Goal: Information Seeking & Learning: Learn about a topic

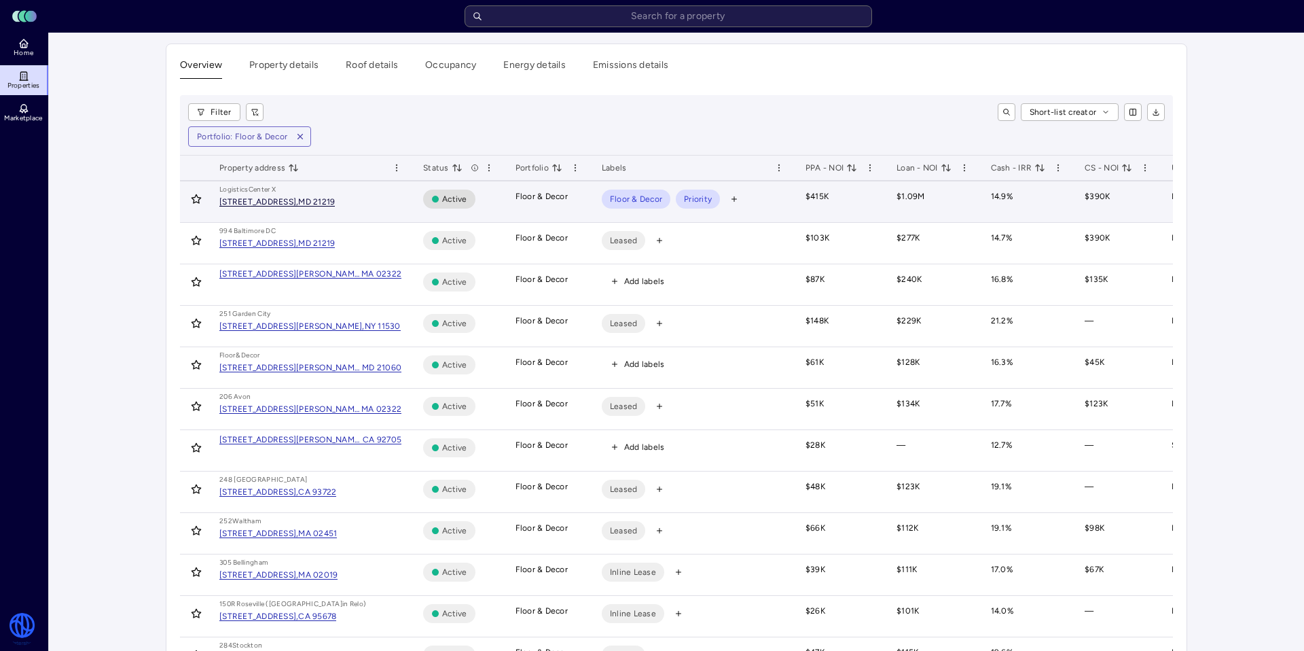
click at [298, 200] on div "[STREET_ADDRESS]," at bounding box center [258, 202] width 79 height 8
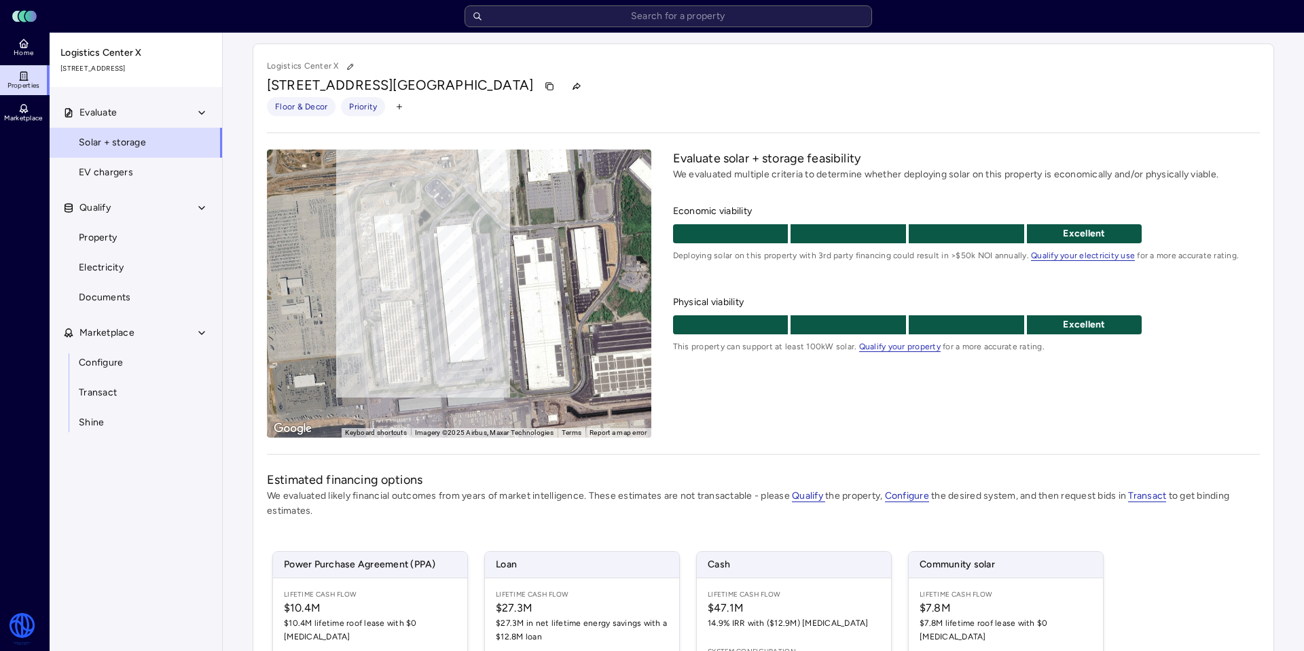
scroll to position [204, 0]
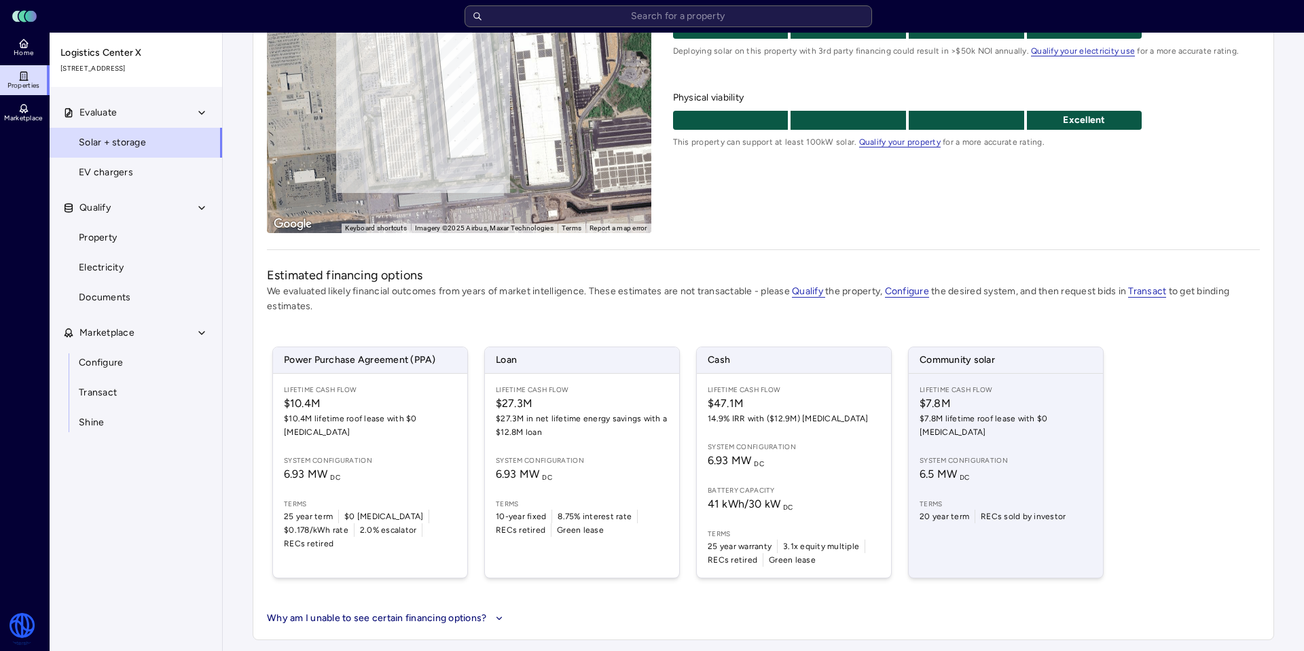
click at [976, 399] on span "$7.8M" at bounding box center [1006, 403] width 172 height 16
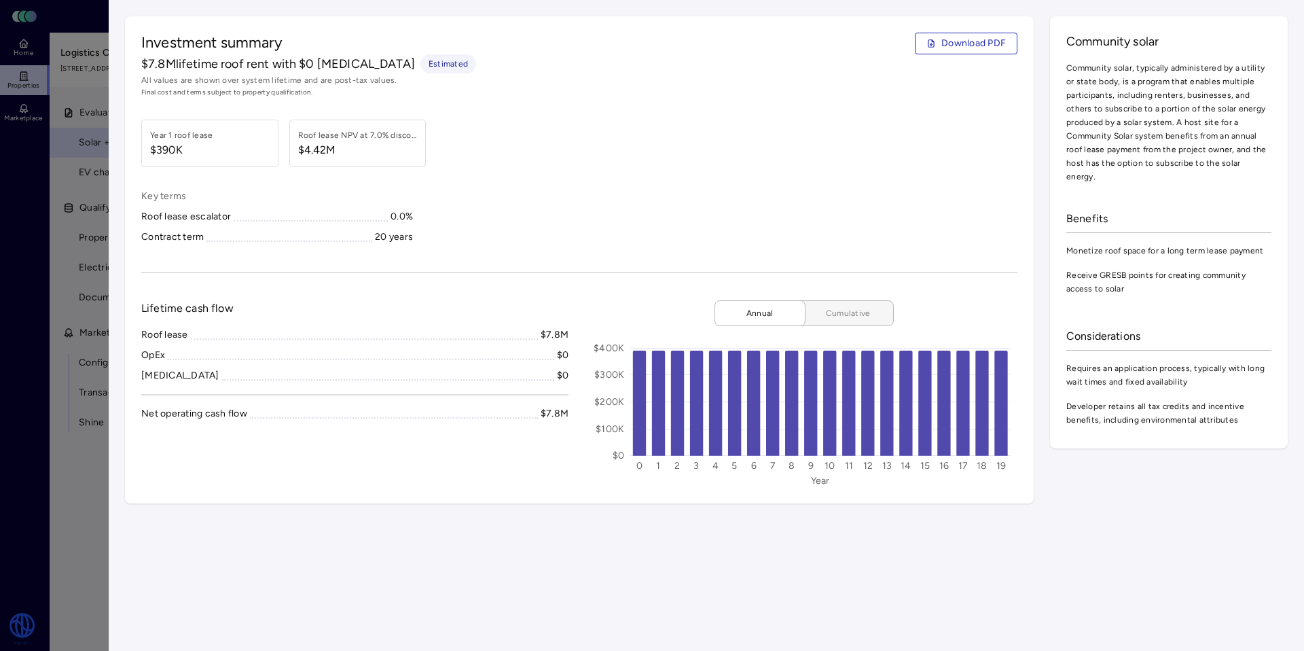
click at [846, 314] on span "Cumulative" at bounding box center [848, 313] width 68 height 14
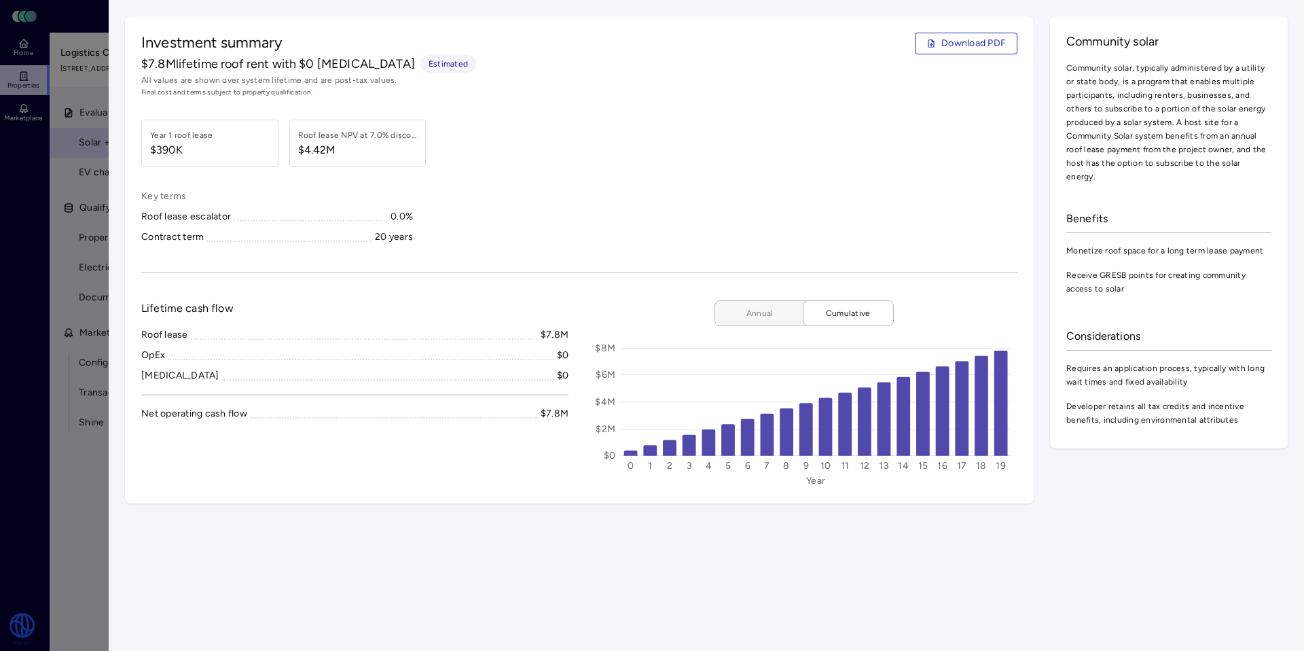
click at [754, 320] on button "Annual" at bounding box center [765, 313] width 102 height 26
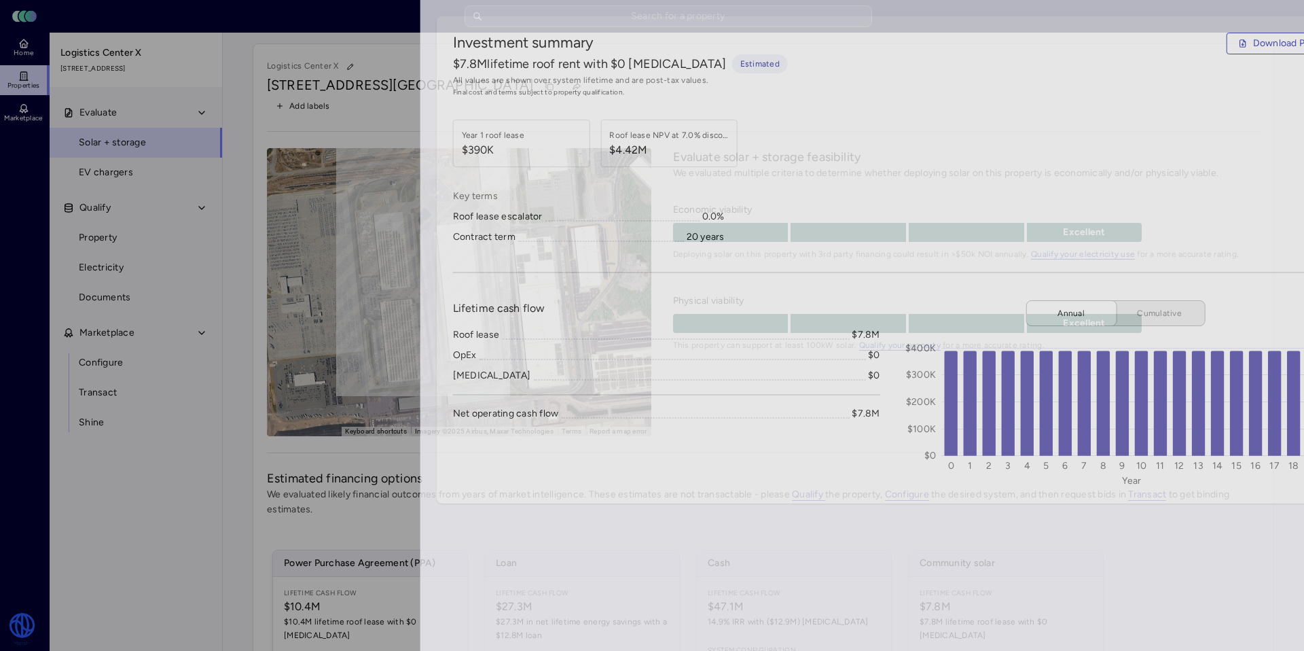
click at [60, 111] on div at bounding box center [652, 325] width 1304 height 651
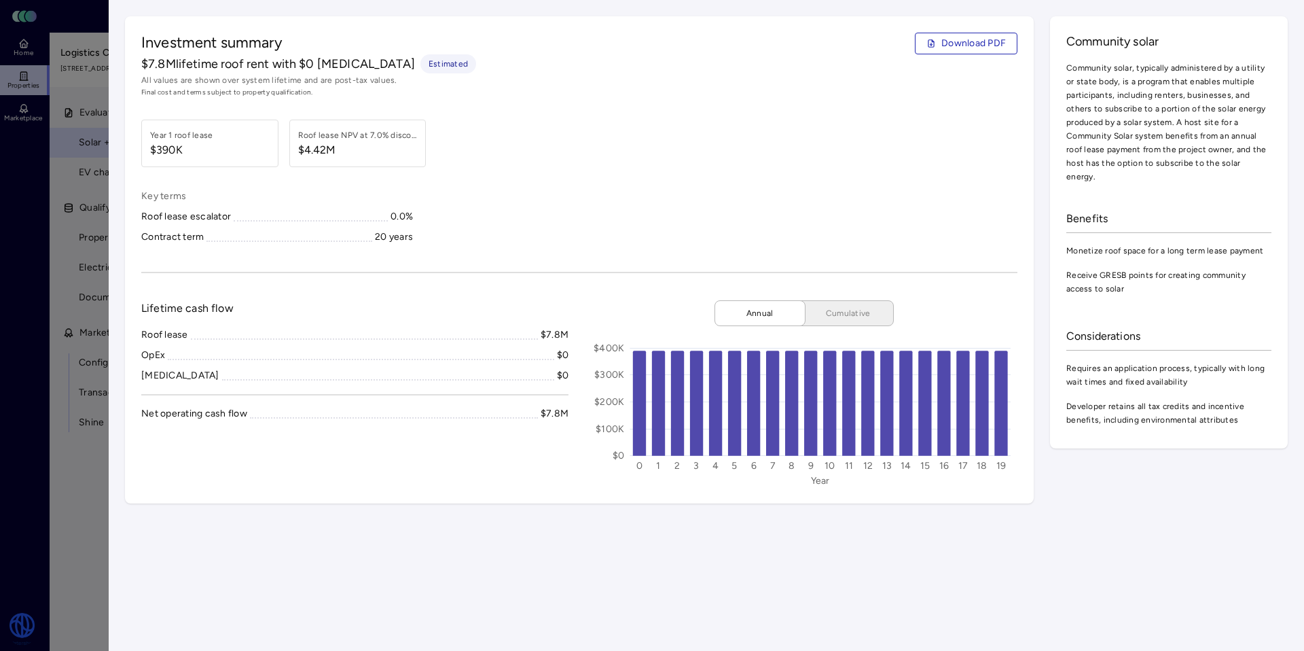
click at [96, 35] on div at bounding box center [652, 325] width 1304 height 651
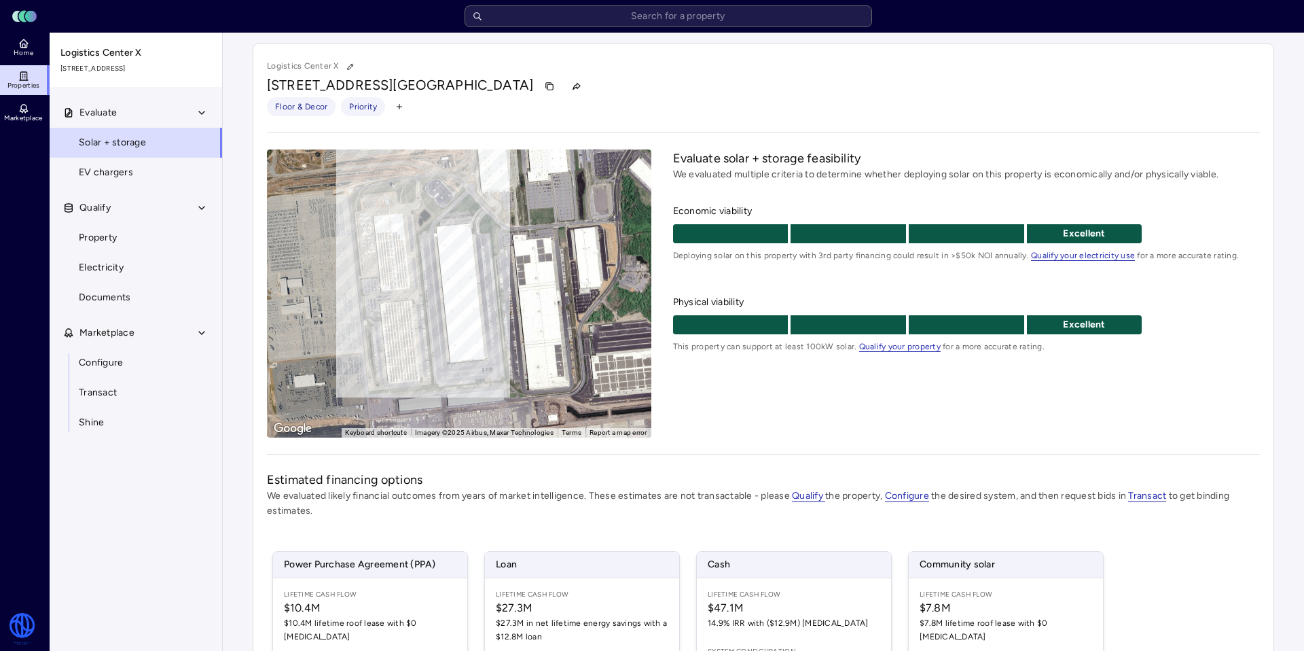
click at [29, 80] on link "Properties" at bounding box center [25, 80] width 50 height 30
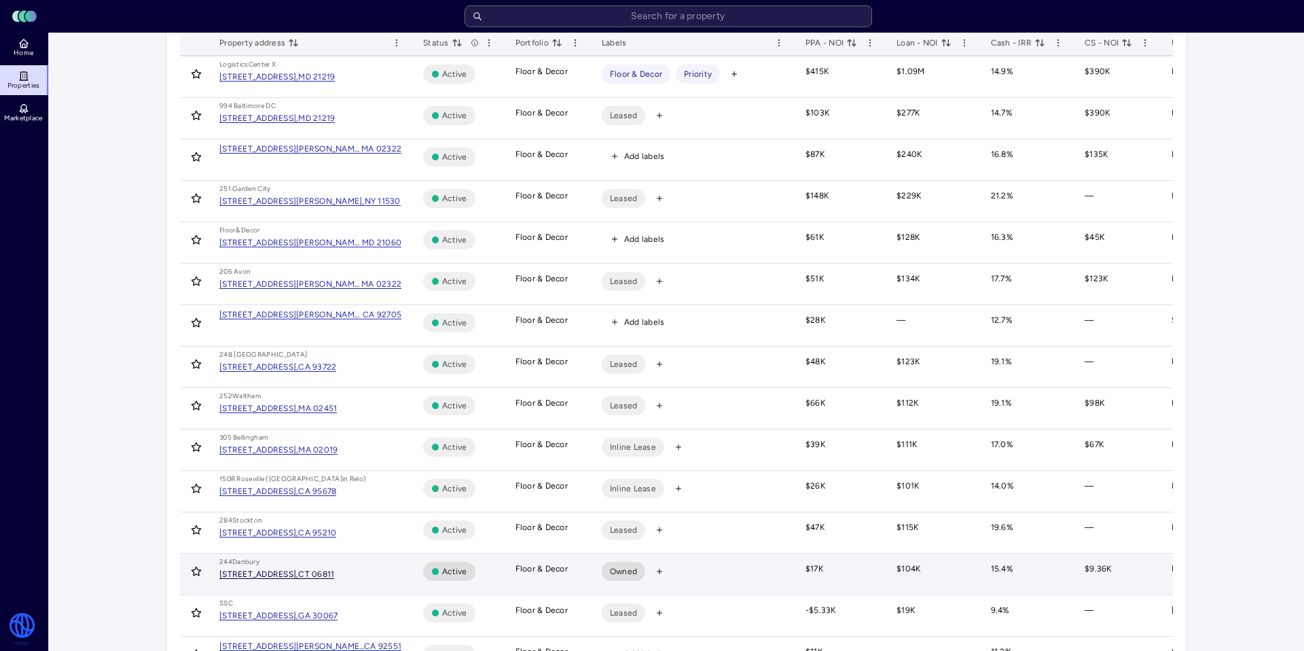
scroll to position [144, 0]
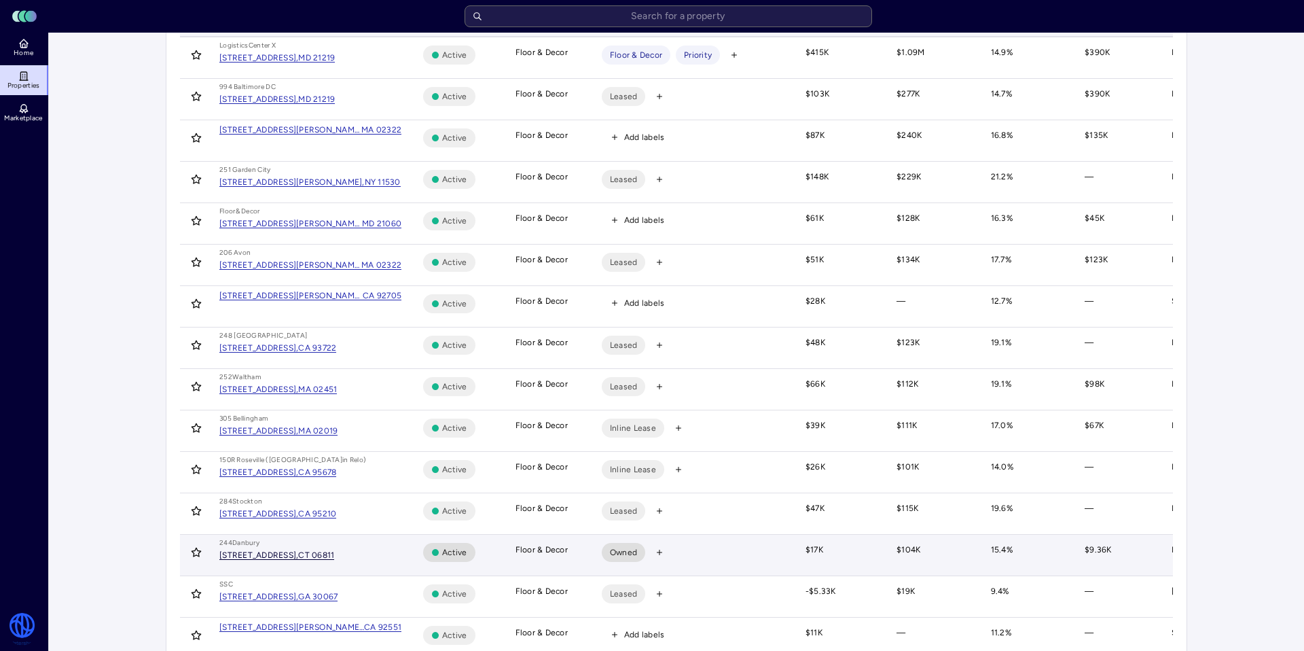
click at [323, 553] on div "CT 06811" at bounding box center [316, 555] width 36 height 8
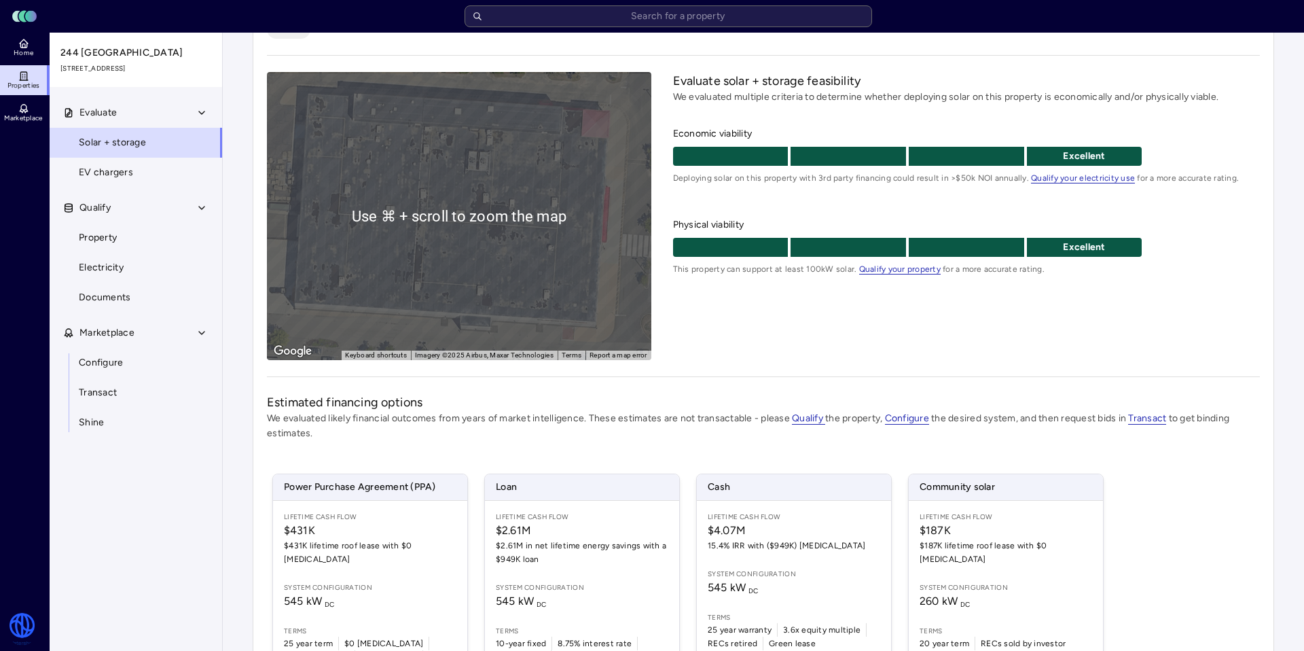
scroll to position [130, 0]
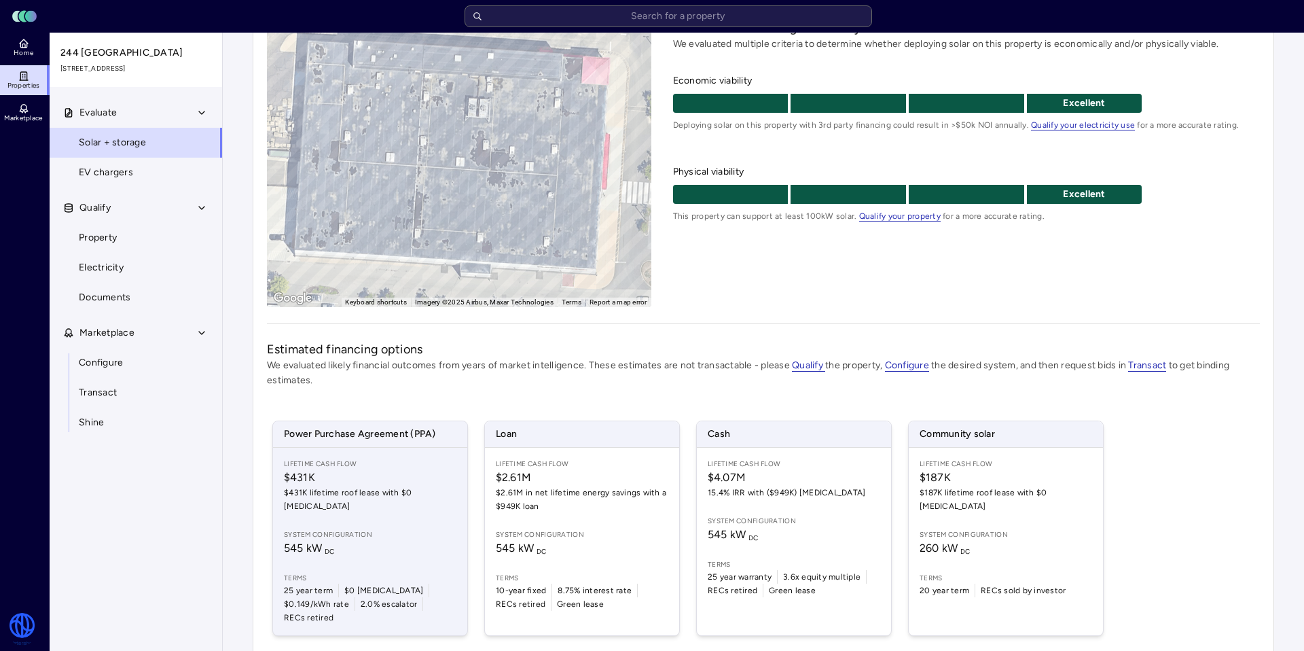
click at [363, 484] on span "$431K" at bounding box center [370, 477] width 172 height 16
